Goal: Task Accomplishment & Management: Use online tool/utility

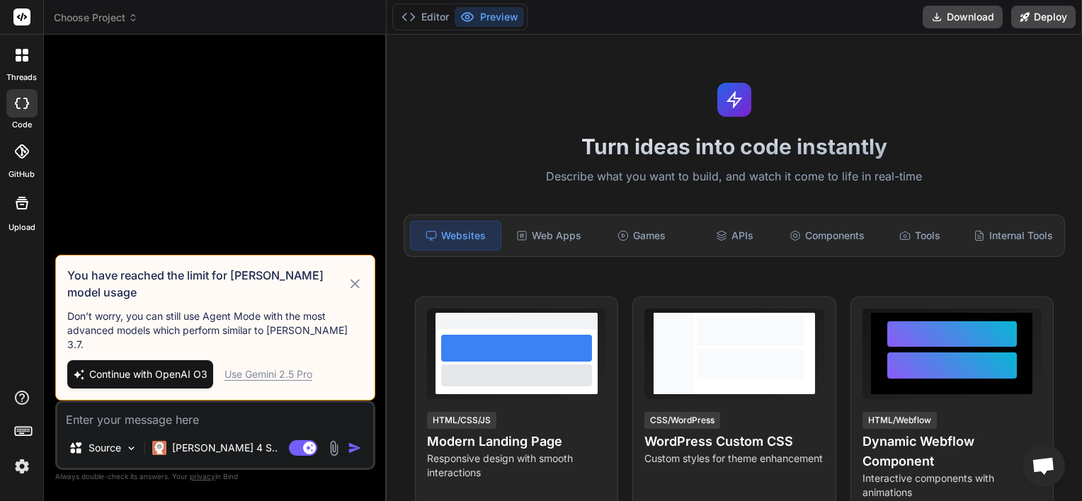
click at [292, 375] on div "Use Gemini 2.5 Pro" at bounding box center [268, 374] width 88 height 14
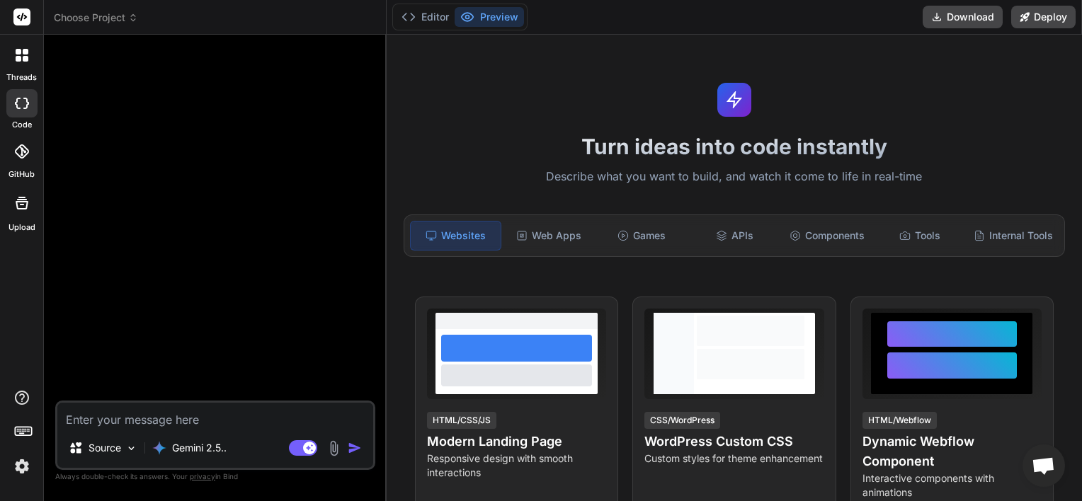
click at [134, 18] on icon at bounding box center [133, 18] width 10 height 10
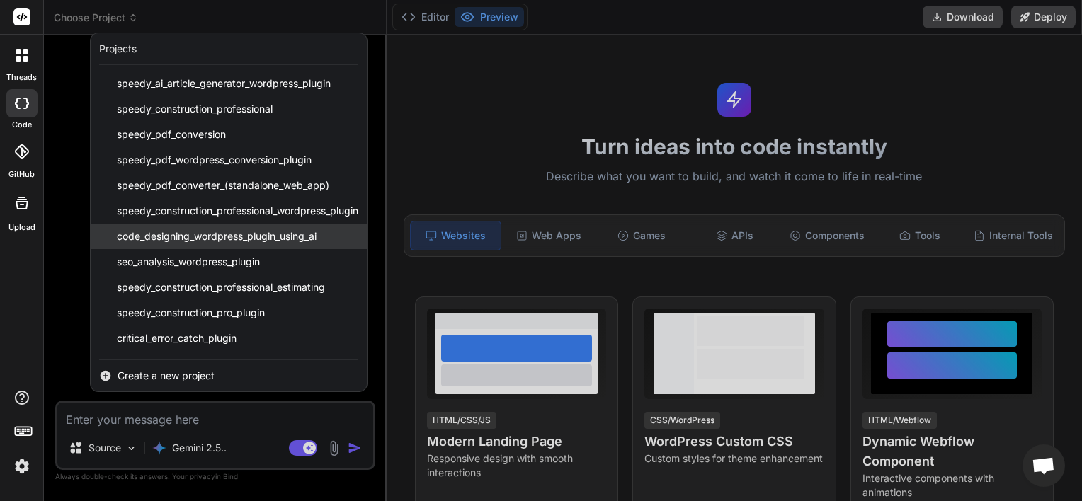
click at [201, 235] on span "code_designing_wordpress_plugin_using_ai" at bounding box center [217, 236] width 200 height 14
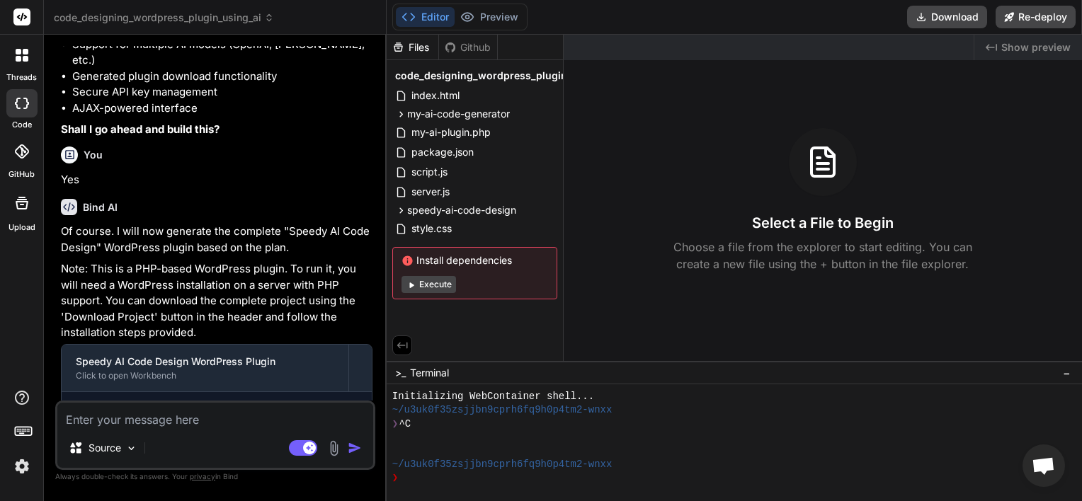
scroll to position [2462, 0]
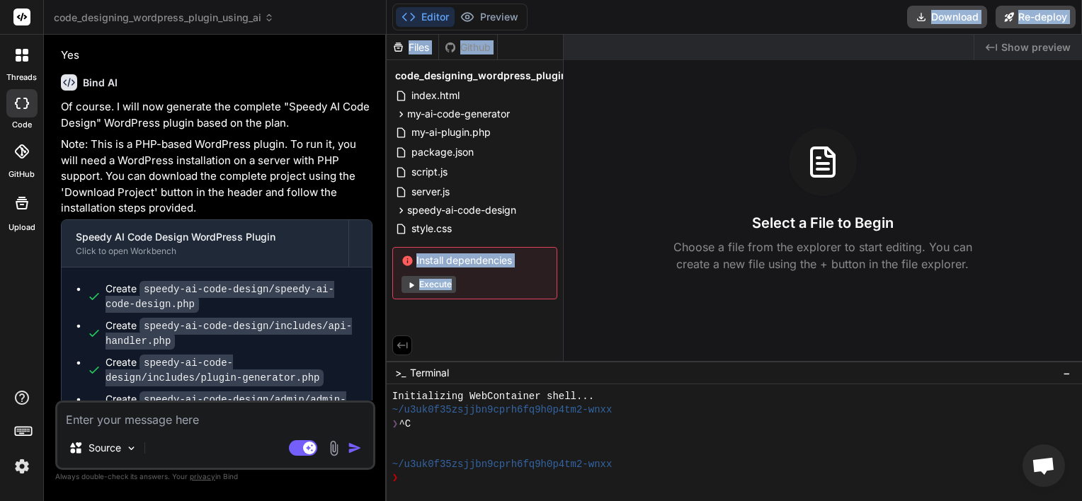
drag, startPoint x: 565, startPoint y: 45, endPoint x: 668, endPoint y: 27, distance: 104.9
click at [668, 27] on div "Editor Preview Disabled until preview for your project is generated Download Re…" at bounding box center [733, 250] width 695 height 501
drag, startPoint x: 668, startPoint y: 27, endPoint x: 556, endPoint y: 75, distance: 122.4
click at [524, 39] on div "Files Github" at bounding box center [474, 47] width 176 height 25
click at [561, 76] on span "code_designing_wordpress_plugin_using_ai" at bounding box center [504, 76] width 218 height 14
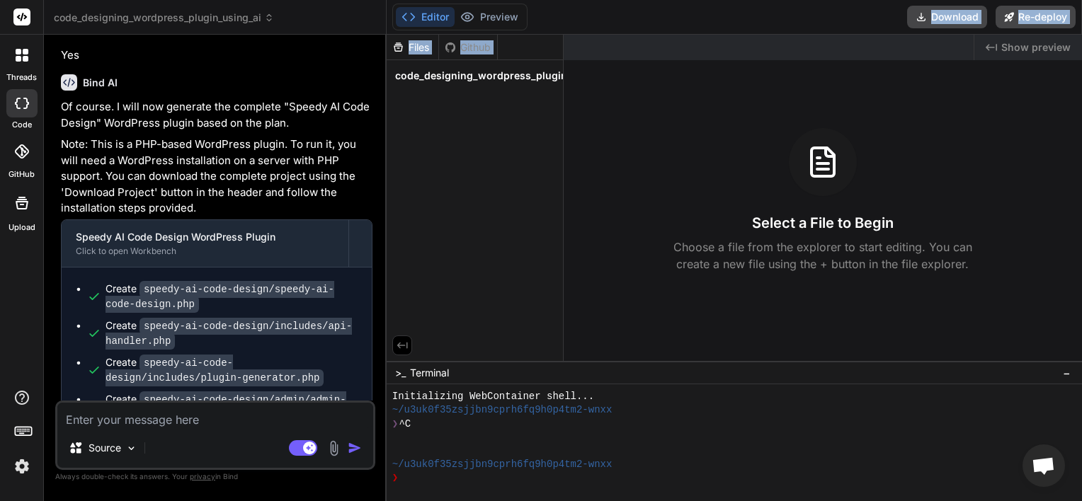
click at [561, 76] on span "code_designing_wordpress_plugin_using_ai" at bounding box center [504, 76] width 218 height 14
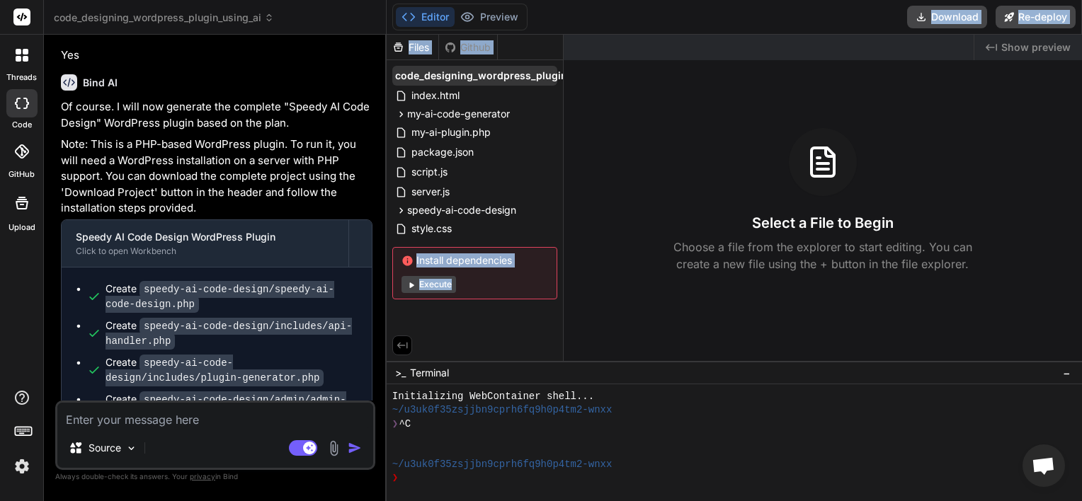
click at [523, 76] on span "code_designing_wordpress_plugin_using_ai" at bounding box center [504, 76] width 218 height 14
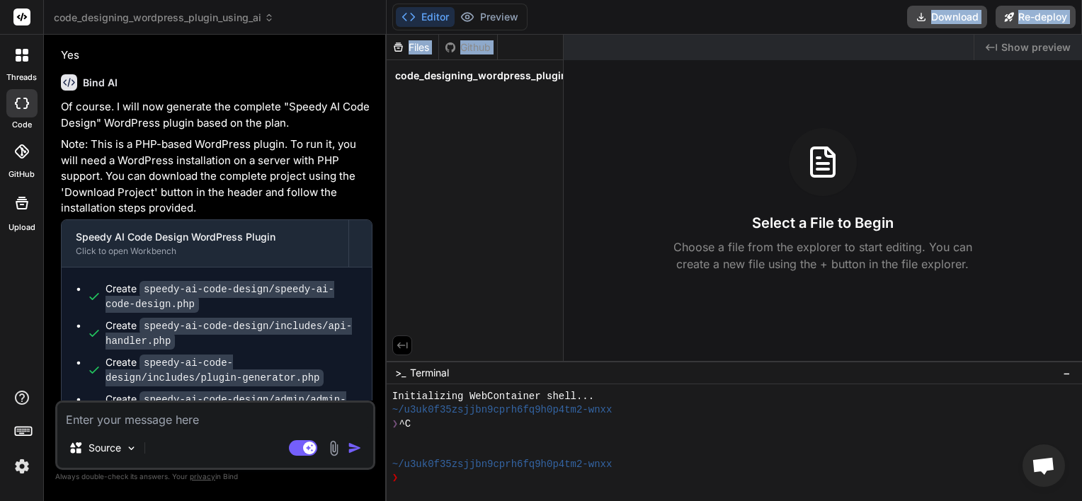
click at [517, 52] on div "Files Github" at bounding box center [474, 47] width 176 height 25
click at [522, 85] on div "code_designing_wordpress_plugin_using_ai" at bounding box center [474, 76] width 165 height 20
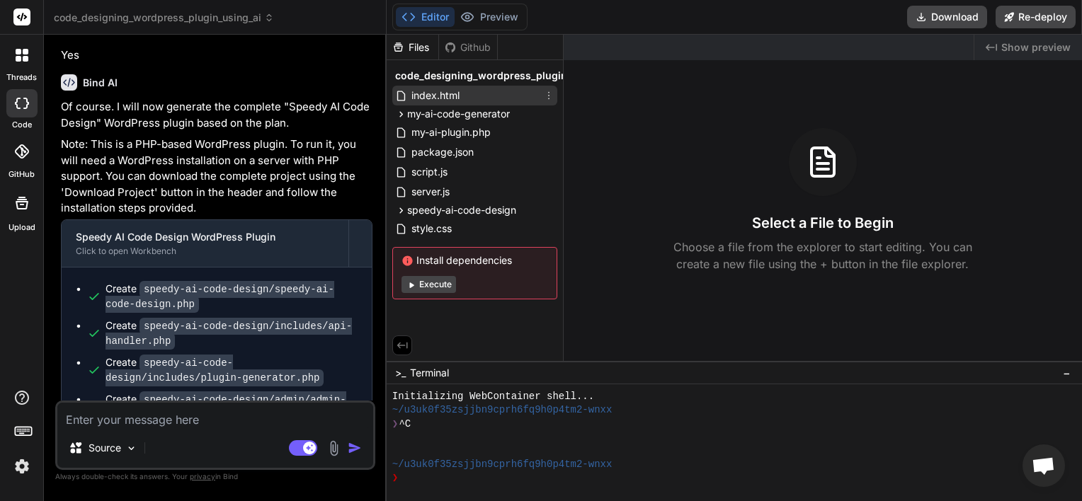
click at [549, 90] on icon at bounding box center [548, 95] width 11 height 11
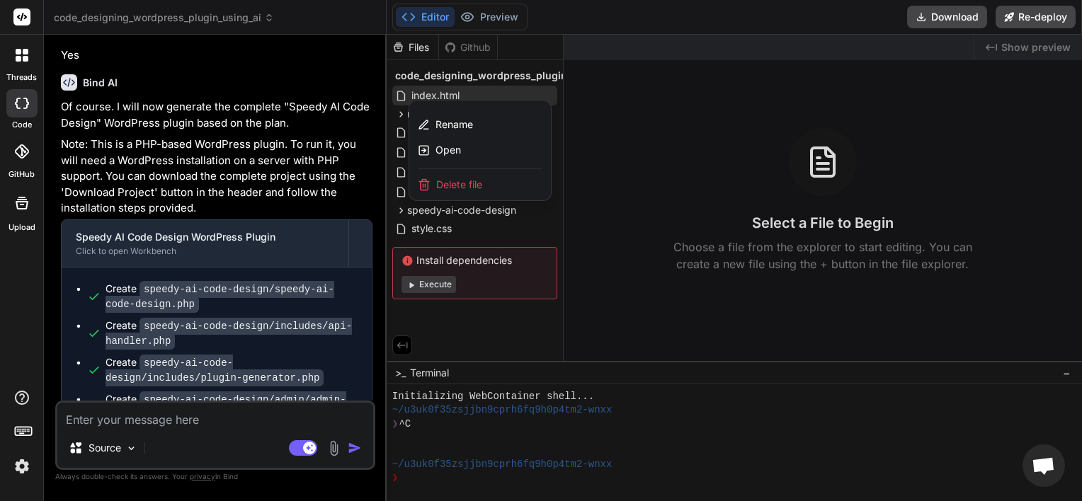
click at [594, 20] on div "Editor Preview Disabled until preview for your project is generated Download Re…" at bounding box center [733, 17] width 695 height 35
click at [600, 51] on div at bounding box center [733, 268] width 695 height 466
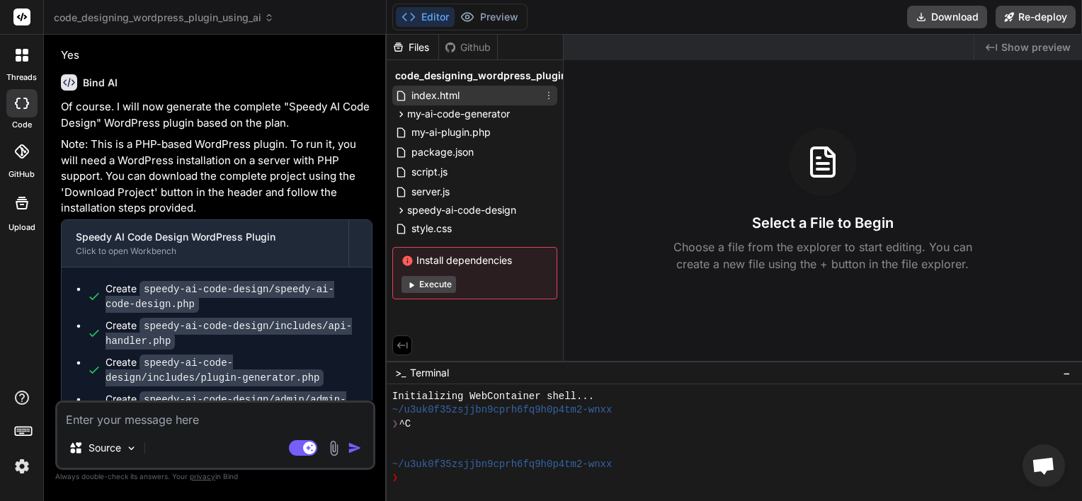
click at [595, 105] on div "Created with Pixso. Show preview Select a File to Begin Choose a file from the …" at bounding box center [822, 198] width 518 height 326
click at [265, 16] on icon at bounding box center [269, 18] width 10 height 10
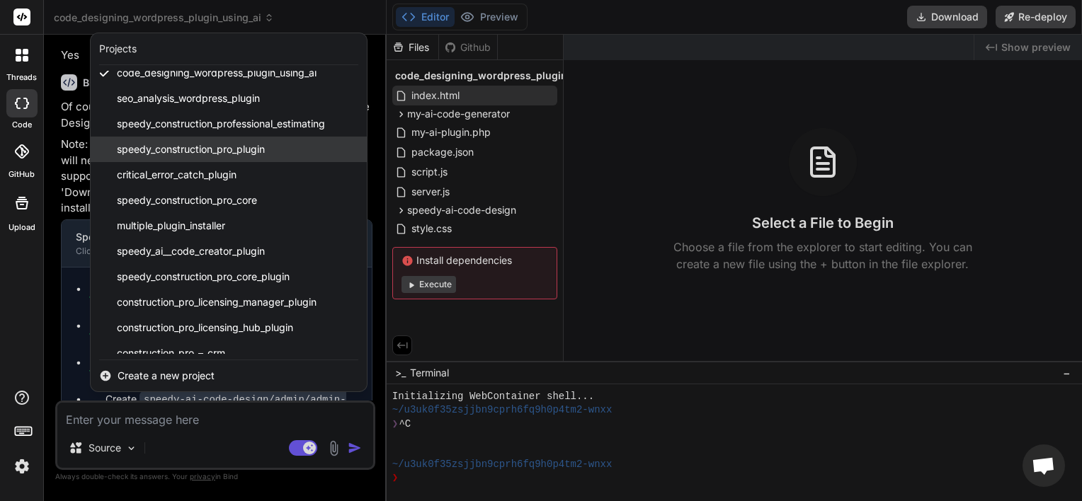
scroll to position [176, 0]
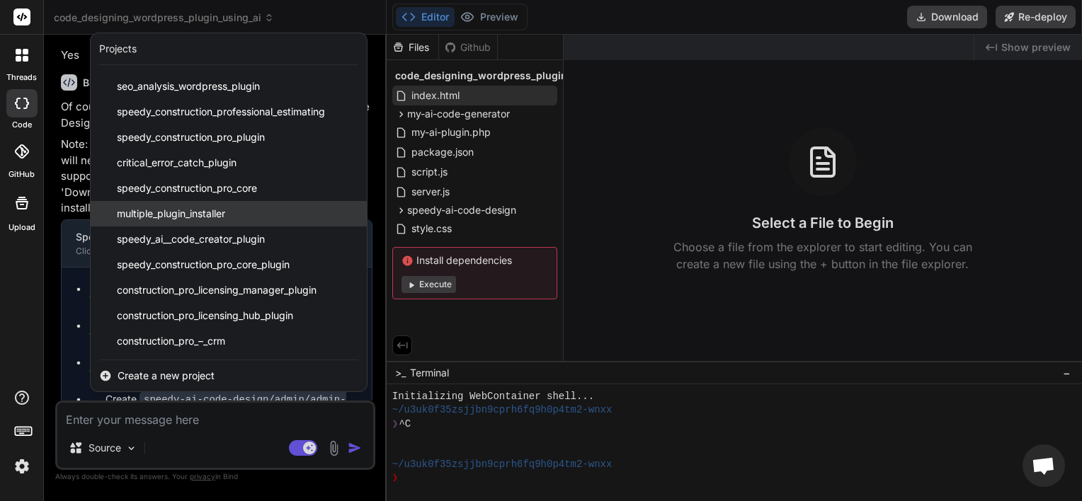
click at [213, 207] on span "multiple_plugin_installer" at bounding box center [171, 214] width 108 height 14
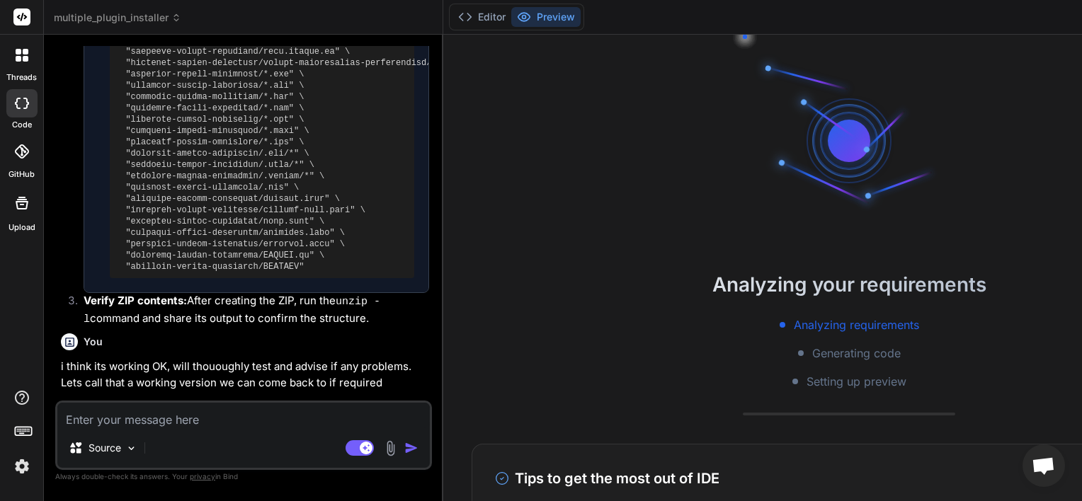
scroll to position [15494, 0]
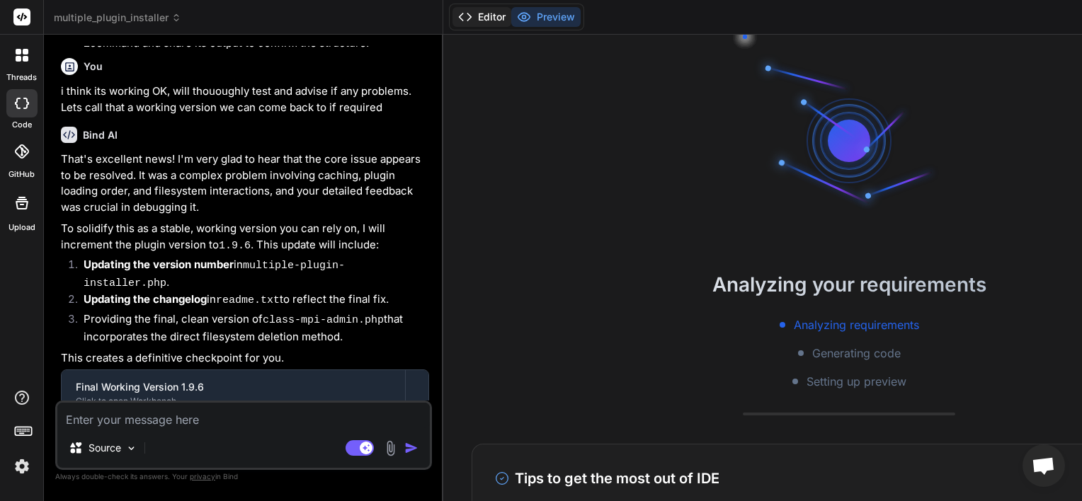
click at [485, 19] on button "Editor" at bounding box center [481, 17] width 59 height 20
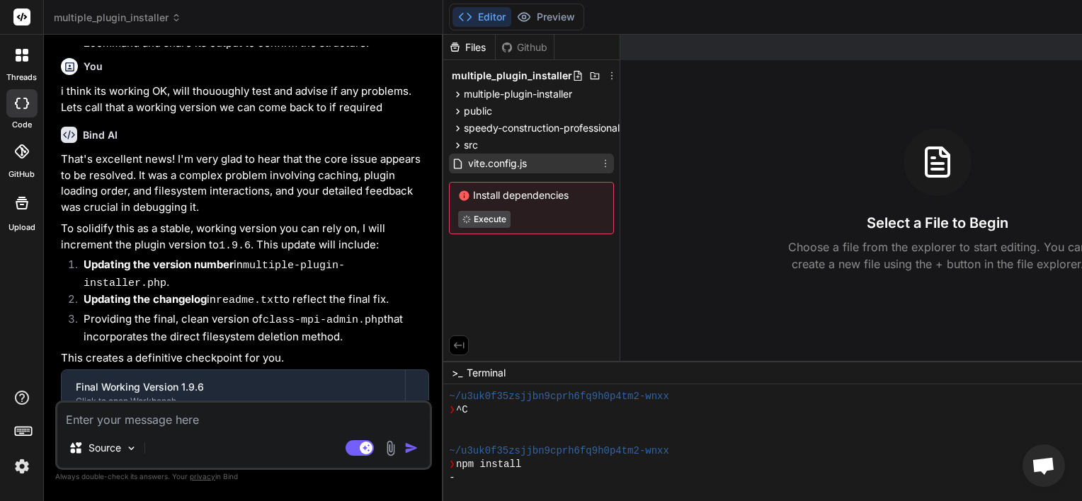
click at [605, 165] on icon at bounding box center [605, 163] width 11 height 11
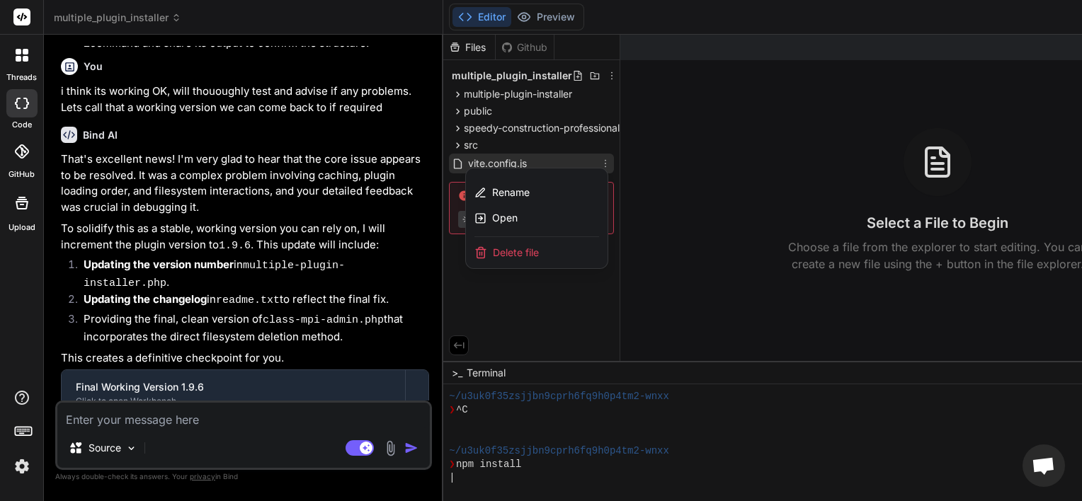
scroll to position [163, 0]
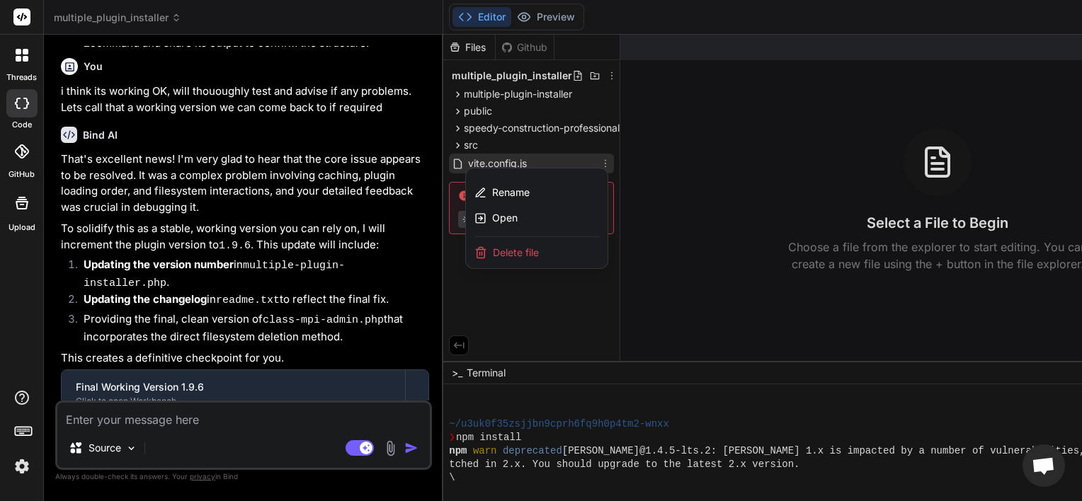
click at [525, 252] on span "Delete file" at bounding box center [516, 253] width 46 height 14
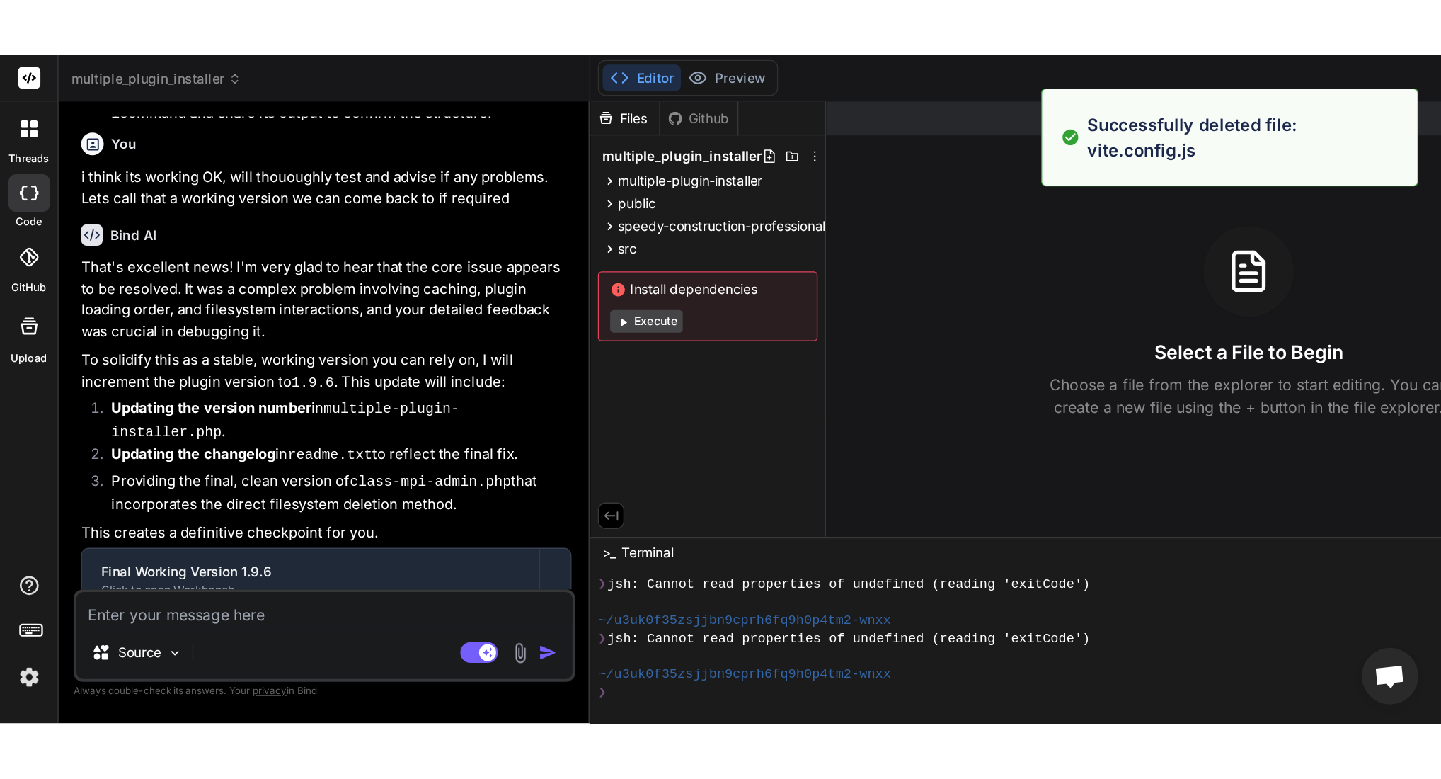
scroll to position [1087, 0]
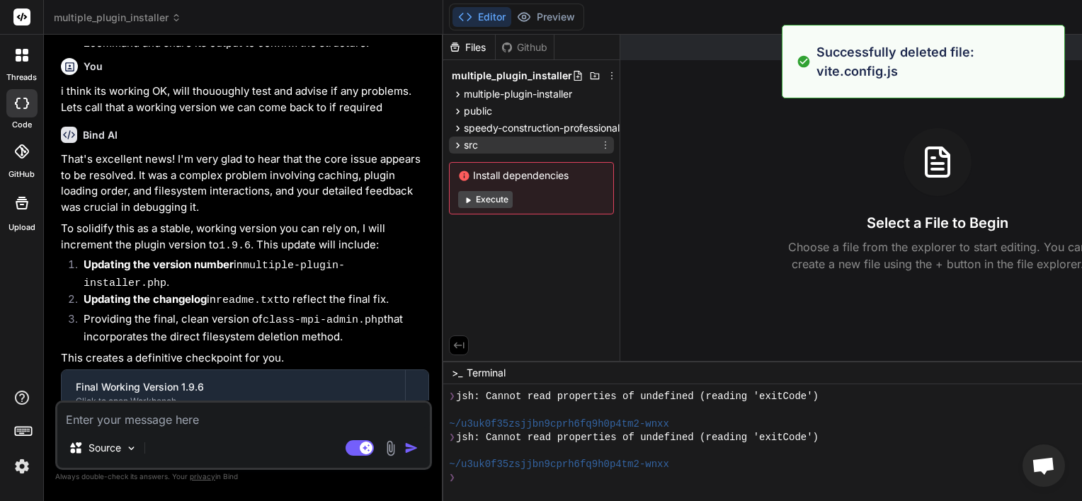
click at [607, 147] on icon at bounding box center [605, 144] width 11 height 11
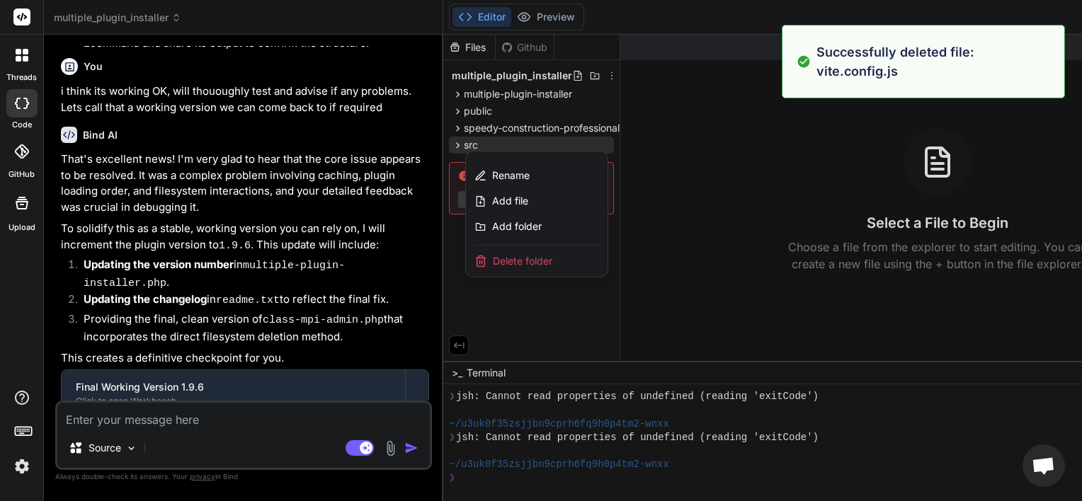
click at [534, 255] on span "Delete folder" at bounding box center [522, 261] width 59 height 14
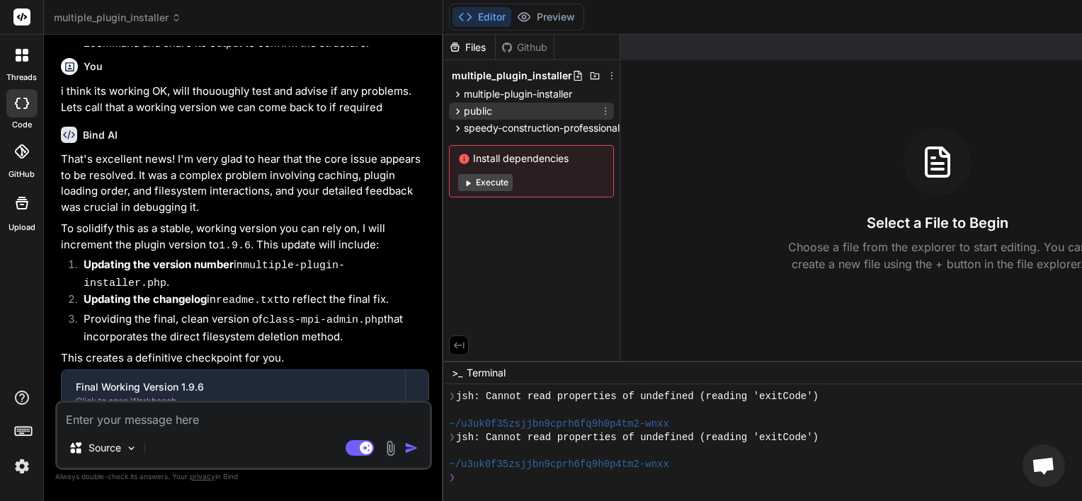
click at [606, 113] on icon at bounding box center [605, 110] width 11 height 11
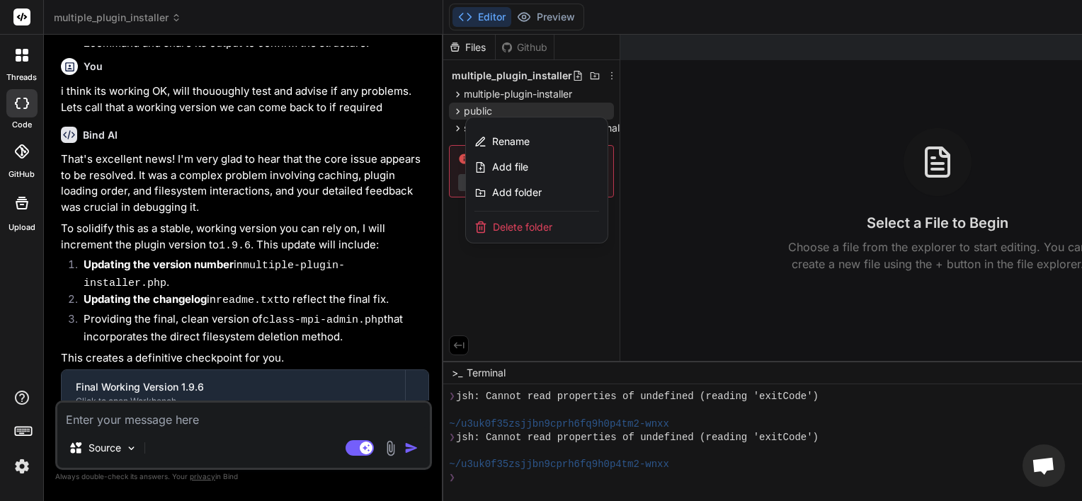
drag, startPoint x: 551, startPoint y: 221, endPoint x: 617, endPoint y: 44, distance: 188.8
click at [551, 222] on span "Delete folder" at bounding box center [522, 227] width 59 height 14
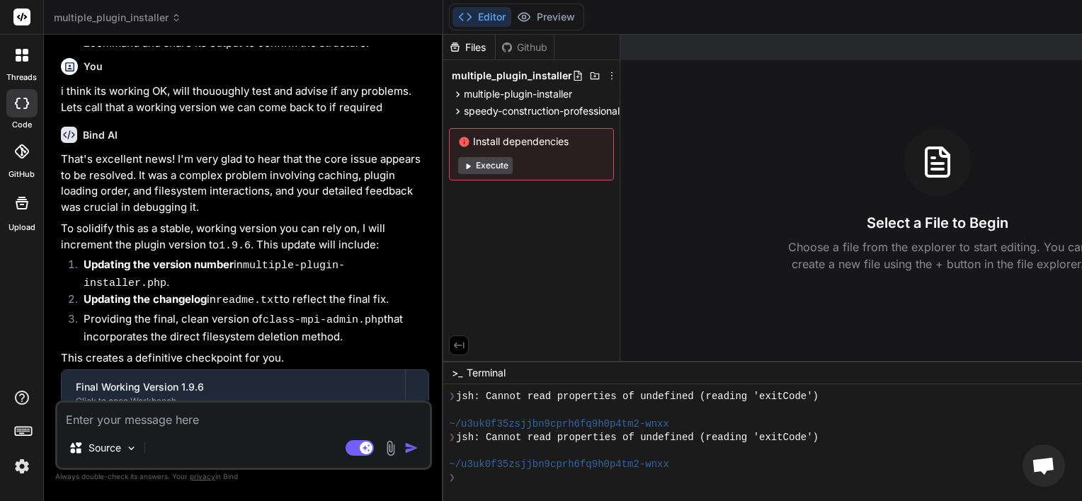
drag, startPoint x: 621, startPoint y: 42, endPoint x: 643, endPoint y: 43, distance: 22.7
click at [643, 43] on div at bounding box center [883, 47] width 526 height 25
click at [605, 109] on span "speedy-construction-professional" at bounding box center [542, 111] width 156 height 14
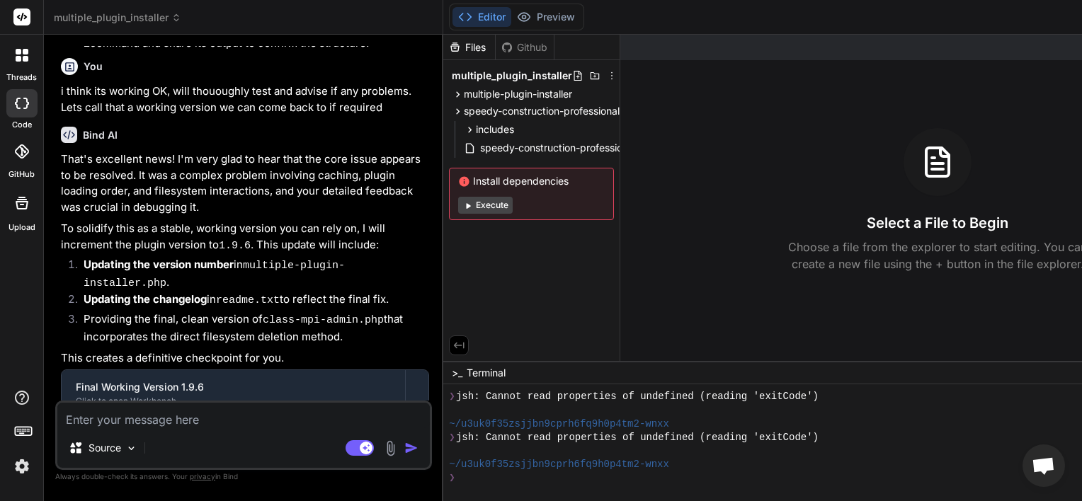
click at [621, 110] on div "Created with Pixso. Show preview Select a File to Begin Choose a file from the …" at bounding box center [937, 198] width 634 height 326
click at [562, 144] on span "speedy-construction-professional.php" at bounding box center [569, 147] width 180 height 17
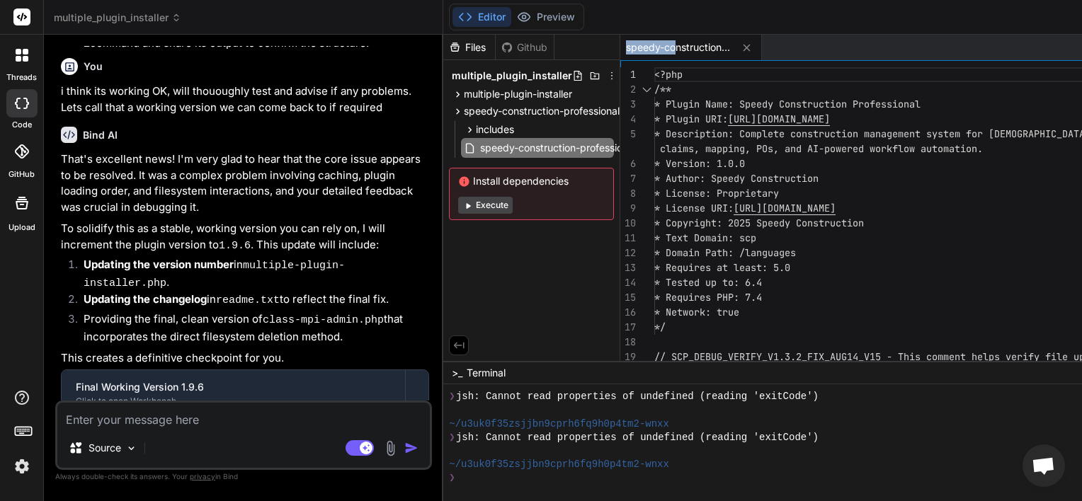
drag, startPoint x: 621, startPoint y: 48, endPoint x: 677, endPoint y: 48, distance: 55.9
click at [677, 48] on div "speedy-construction-professional.php" at bounding box center [691, 47] width 142 height 25
drag, startPoint x: 677, startPoint y: 48, endPoint x: 633, endPoint y: 44, distance: 44.1
click at [623, 45] on div "speedy-construction-professional.php" at bounding box center [691, 47] width 142 height 25
click at [747, 45] on icon at bounding box center [746, 48] width 12 height 12
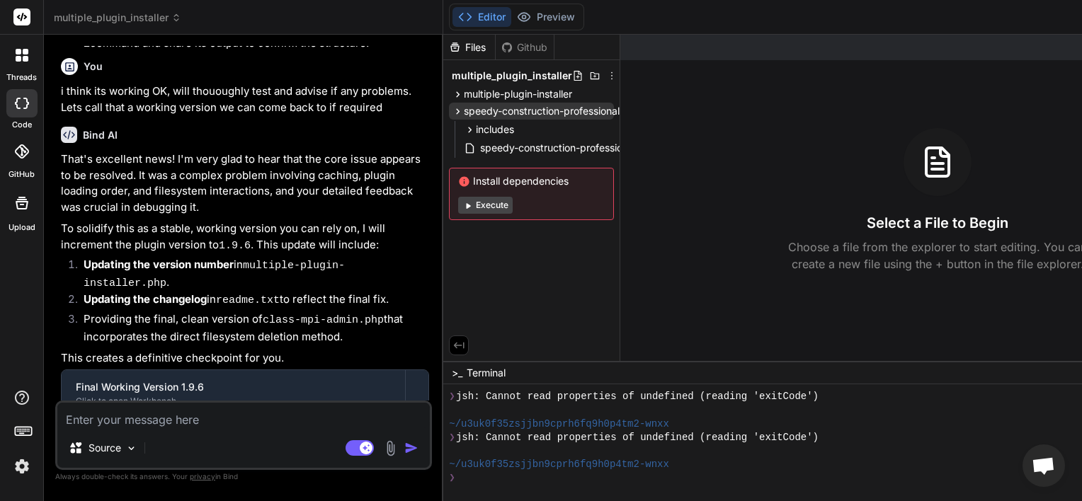
click at [583, 113] on span "speedy-construction-professional" at bounding box center [542, 111] width 156 height 14
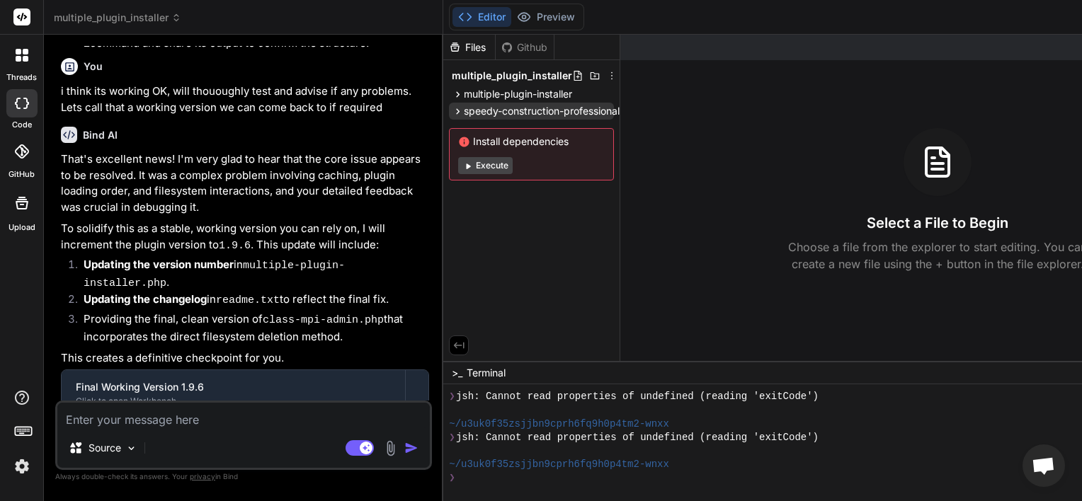
click at [457, 110] on icon at bounding box center [458, 111] width 12 height 12
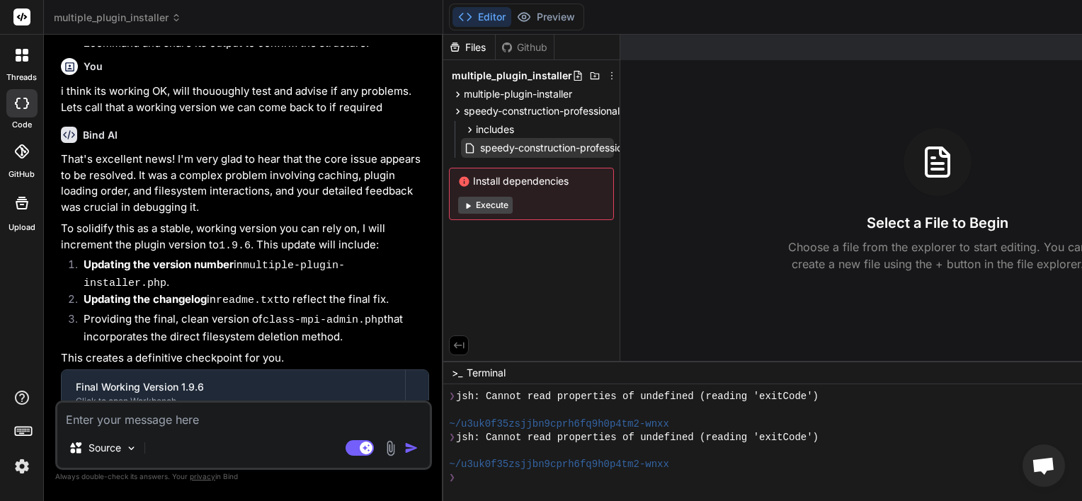
click at [522, 145] on span "speedy-construction-professional.php" at bounding box center [569, 147] width 180 height 17
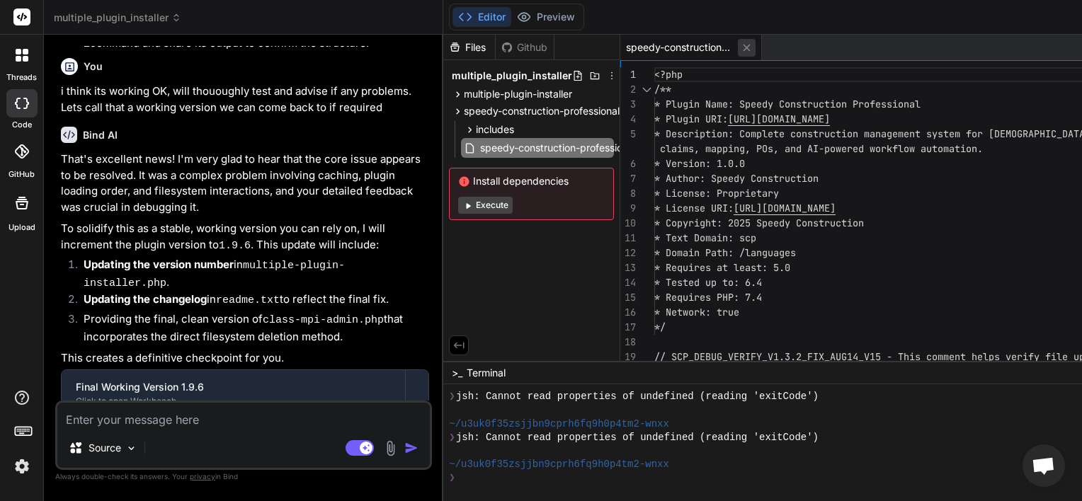
click at [747, 47] on icon at bounding box center [746, 47] width 7 height 7
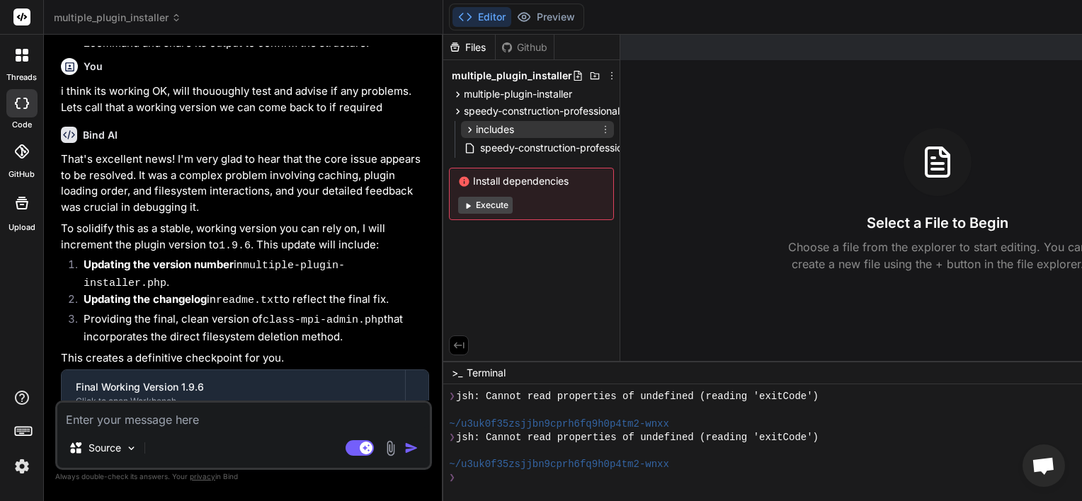
click at [533, 133] on div "includes" at bounding box center [537, 129] width 153 height 17
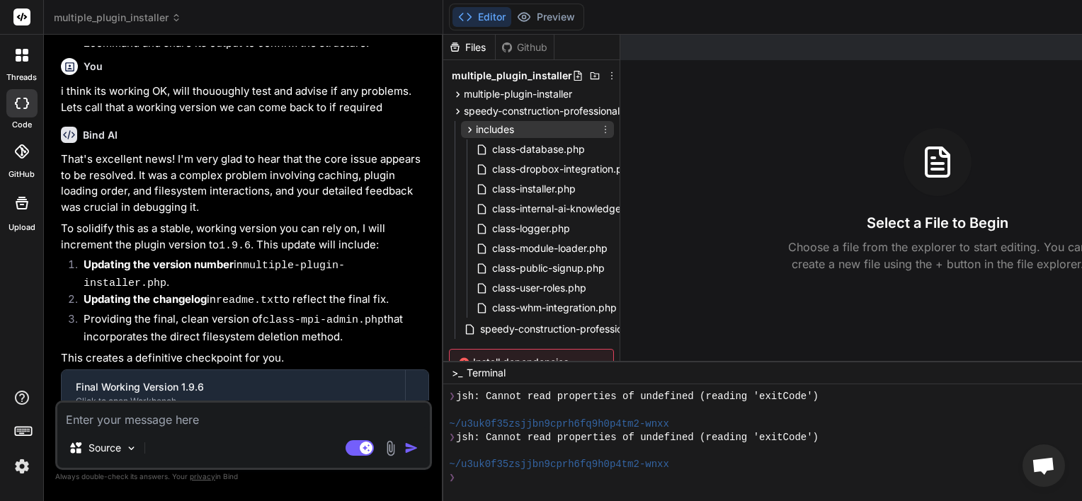
click at [605, 128] on icon at bounding box center [605, 129] width 11 height 11
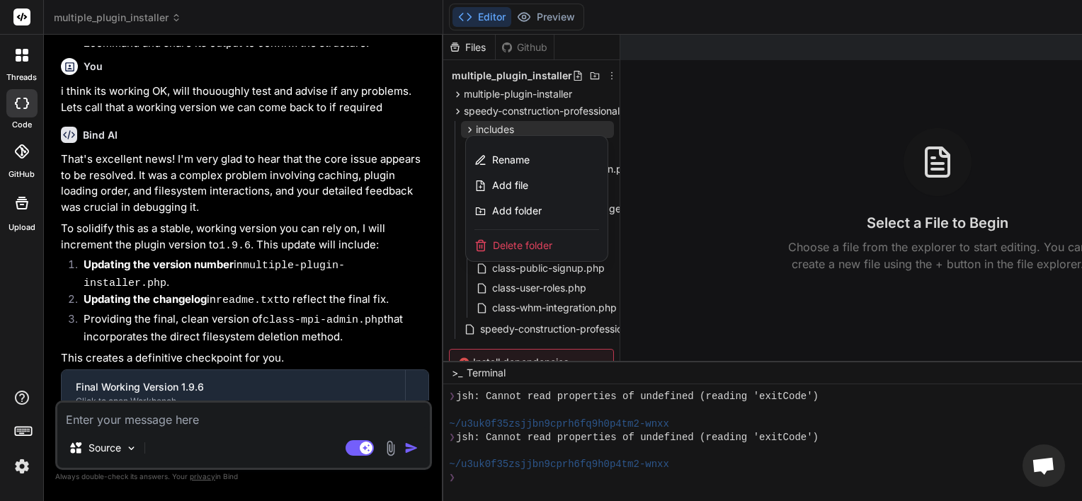
click at [532, 239] on span "Delete folder" at bounding box center [522, 246] width 59 height 14
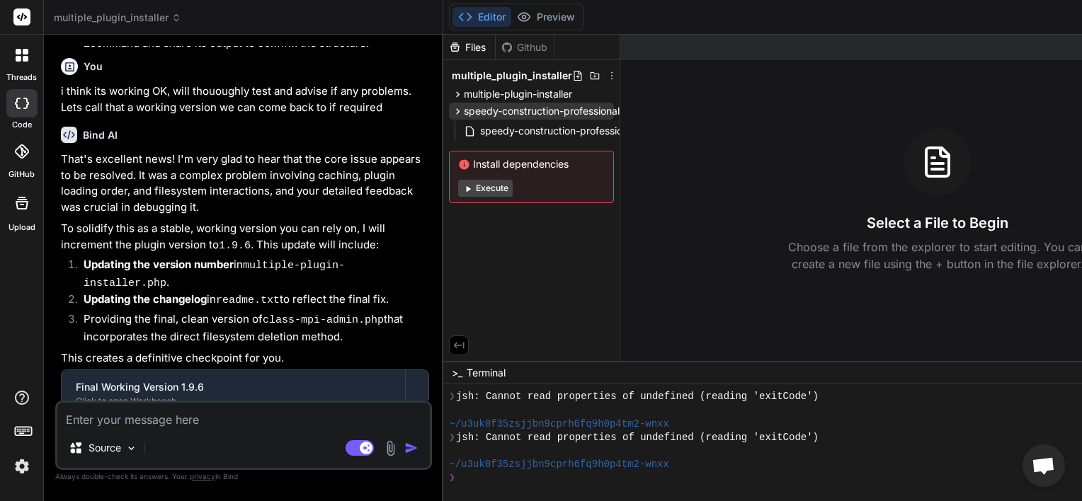
click at [457, 110] on icon at bounding box center [458, 111] width 12 height 12
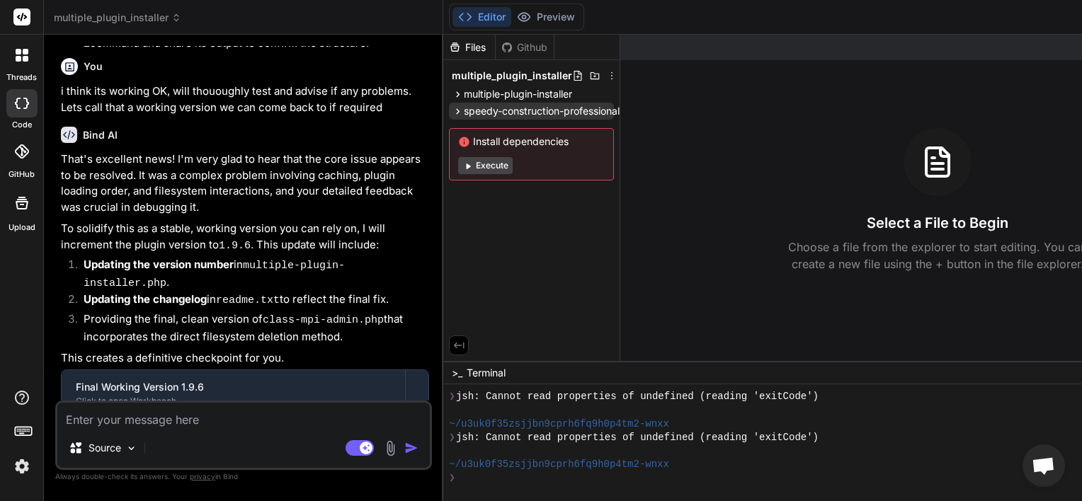
click at [458, 112] on icon at bounding box center [458, 111] width 12 height 12
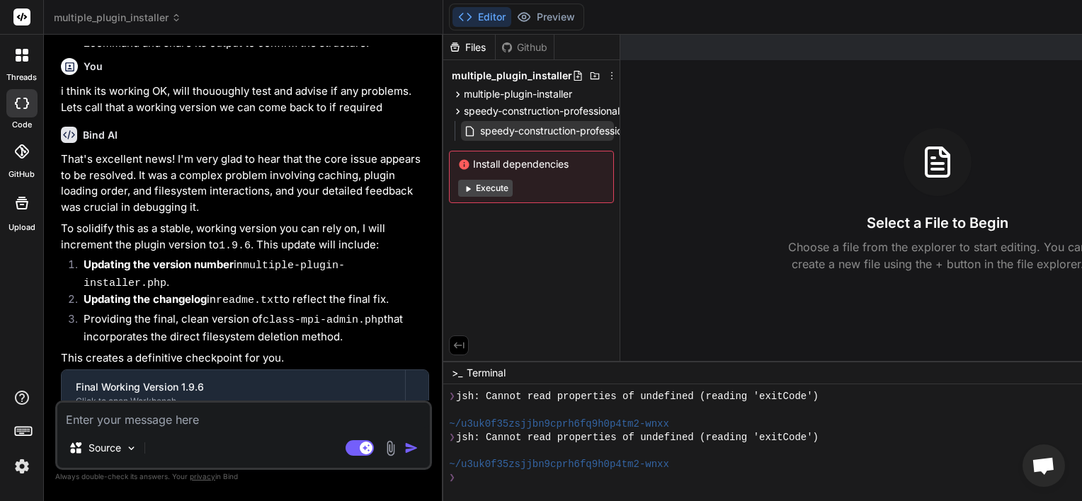
click at [594, 130] on span "speedy-construction-professional.php" at bounding box center [569, 130] width 180 height 17
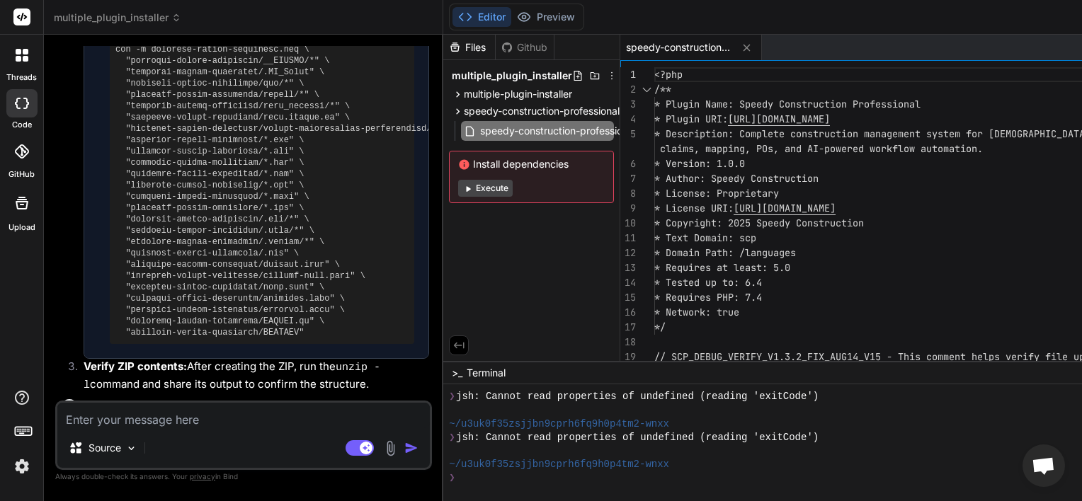
click at [166, 11] on span "multiple_plugin_installer" at bounding box center [117, 18] width 127 height 14
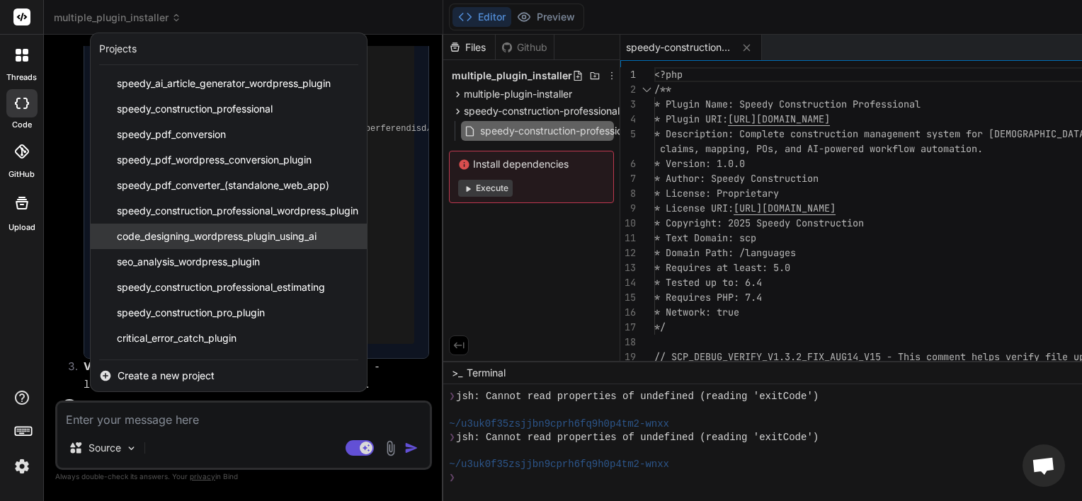
click at [201, 231] on span "code_designing_wordpress_plugin_using_ai" at bounding box center [217, 236] width 200 height 14
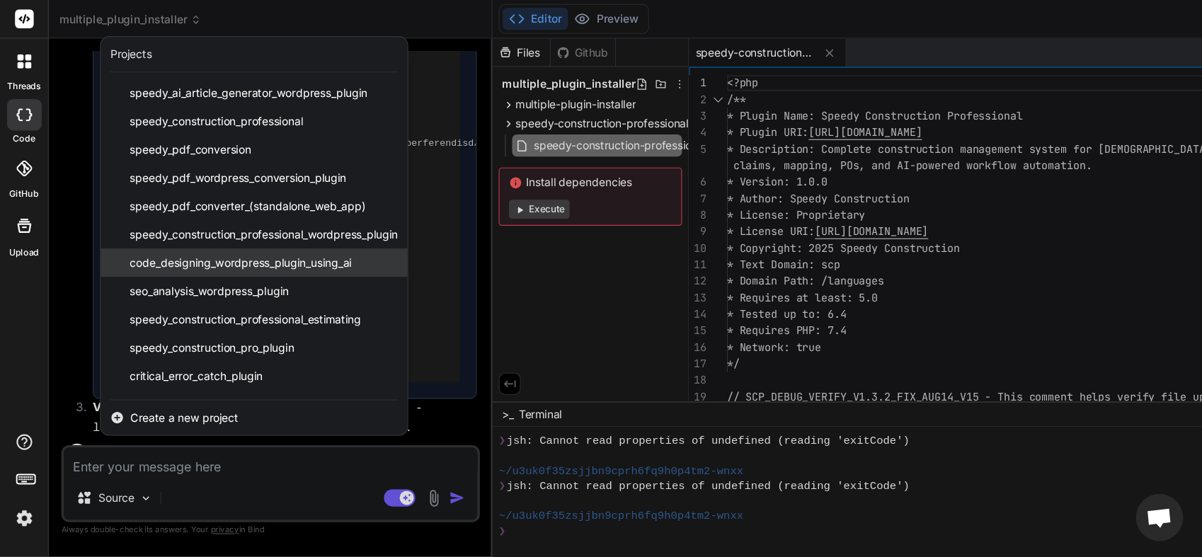
scroll to position [1141, 0]
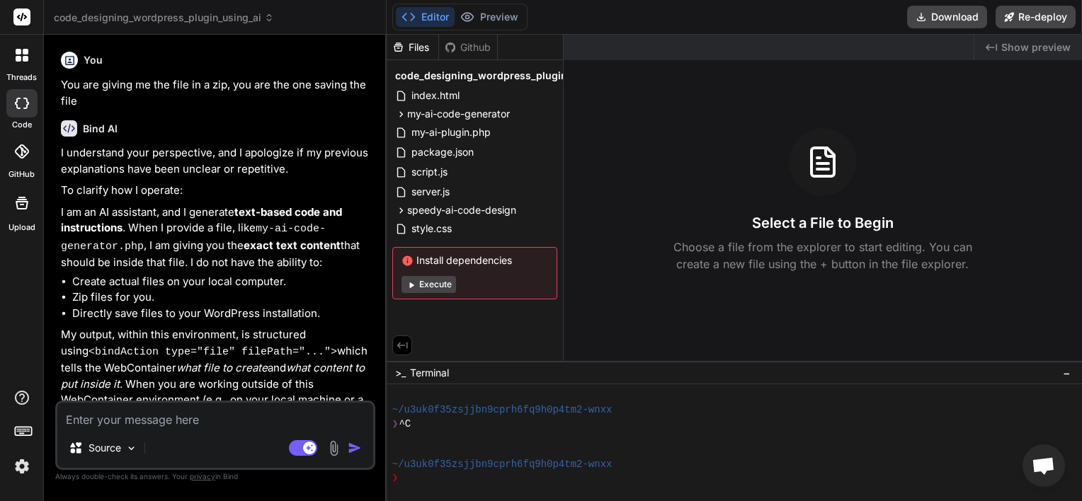
drag, startPoint x: 563, startPoint y: 48, endPoint x: 657, endPoint y: 45, distance: 94.2
click at [657, 45] on div at bounding box center [768, 47] width 410 height 25
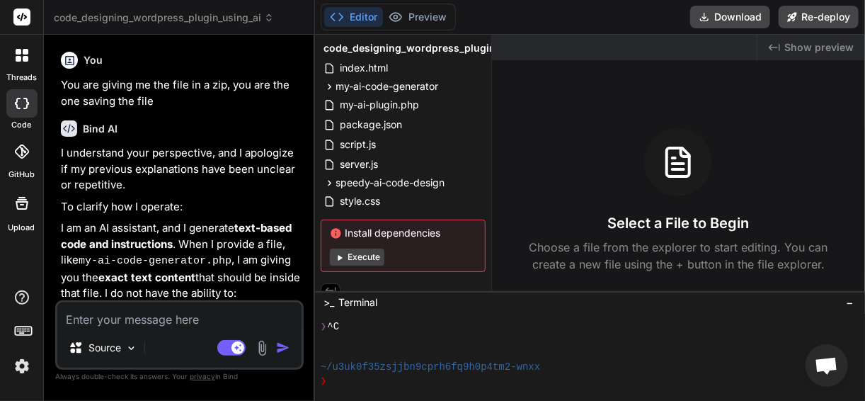
scroll to position [19, 0]
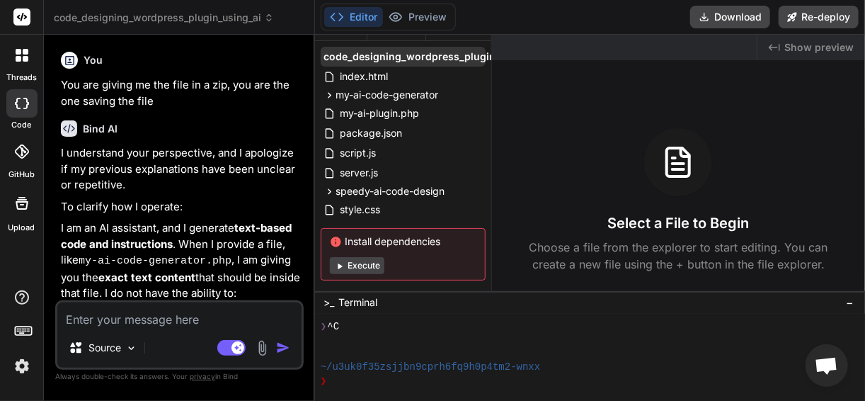
click at [473, 52] on span "code_designing_wordpress_plugin_using_ai" at bounding box center [432, 57] width 218 height 14
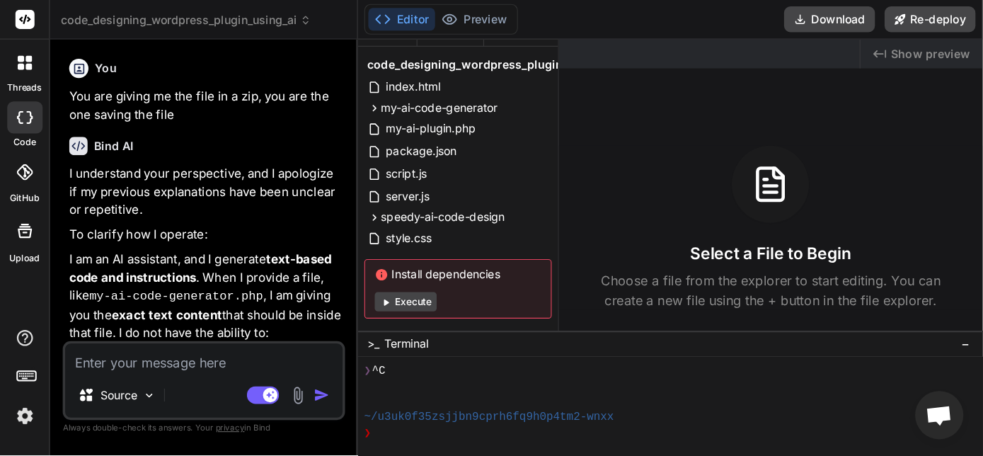
scroll to position [0, 0]
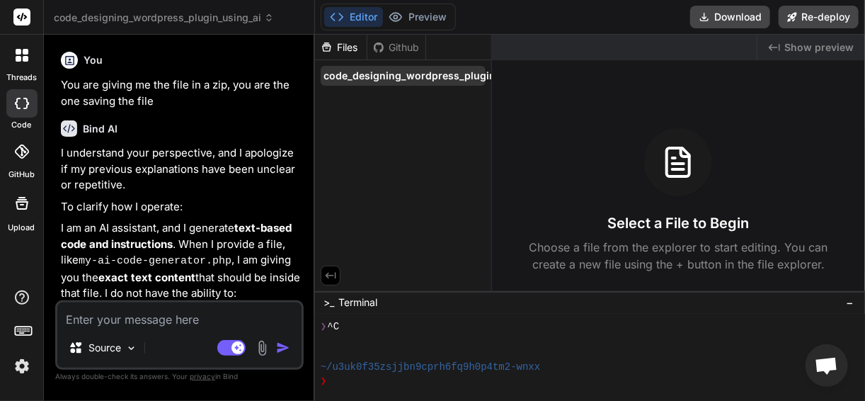
click at [478, 75] on span "code_designing_wordpress_plugin_using_ai" at bounding box center [432, 76] width 218 height 14
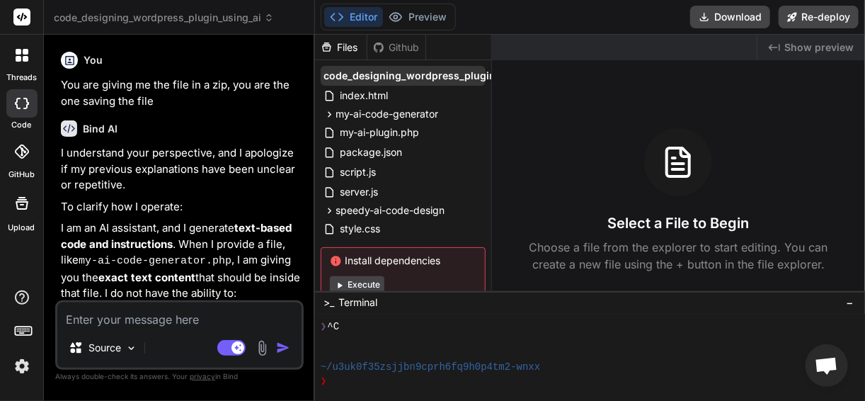
click at [485, 78] on span "code_designing_wordpress_plugin_using_ai" at bounding box center [432, 76] width 218 height 14
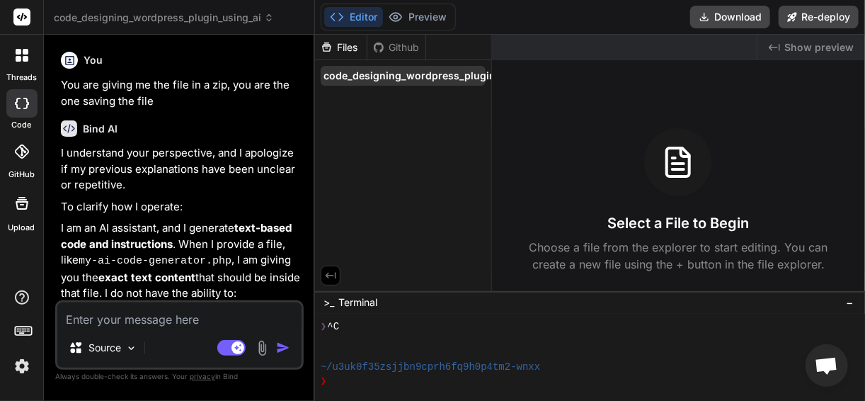
click at [488, 79] on span "code_designing_wordpress_plugin_using_ai" at bounding box center [432, 76] width 218 height 14
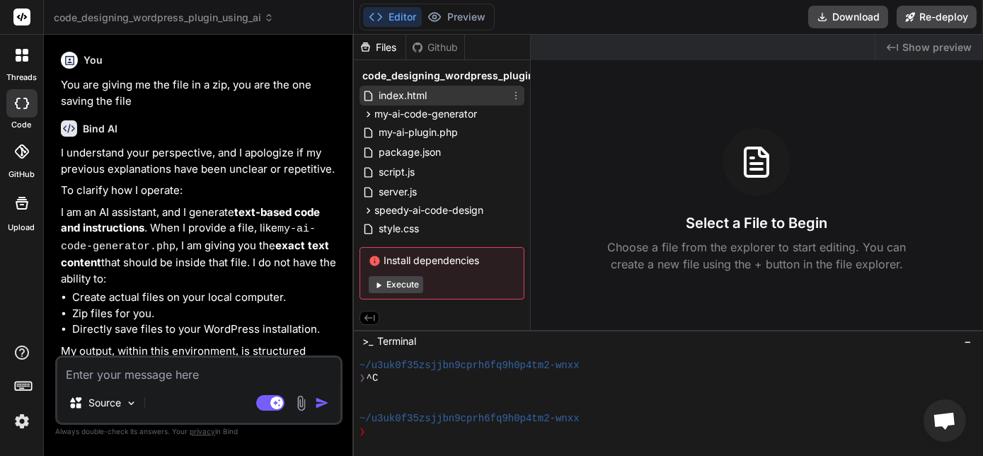
type textarea "x"
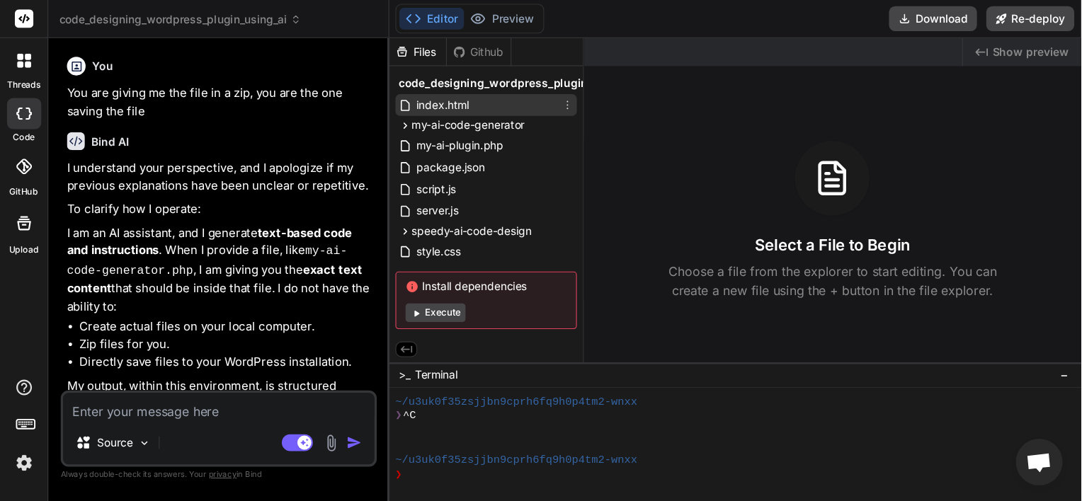
scroll to position [1141, 0]
